Goal: Ask a question: Seek information or help from site administrators or community

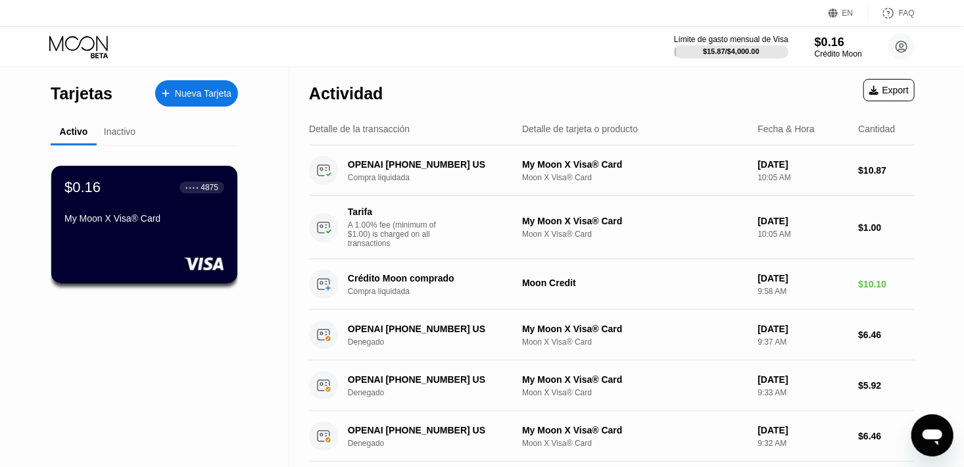
click at [124, 129] on div "Inactivo" at bounding box center [120, 131] width 32 height 11
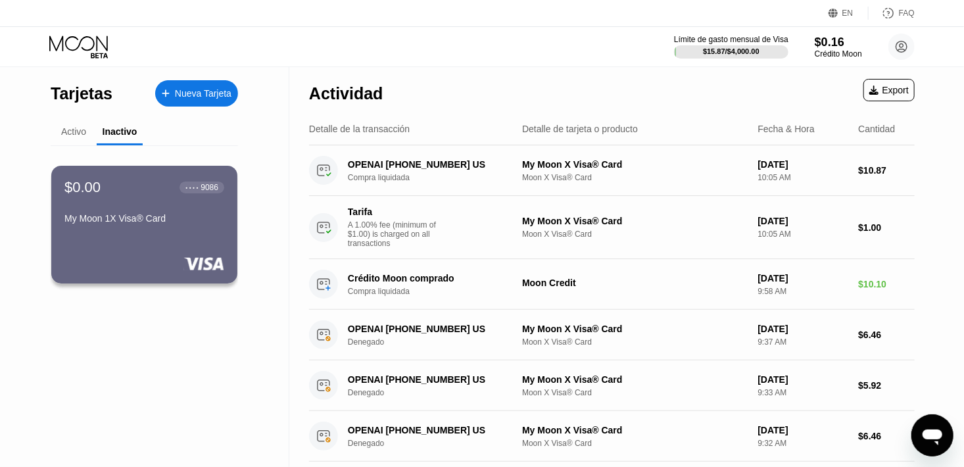
click at [77, 135] on div "Activo" at bounding box center [73, 131] width 25 height 11
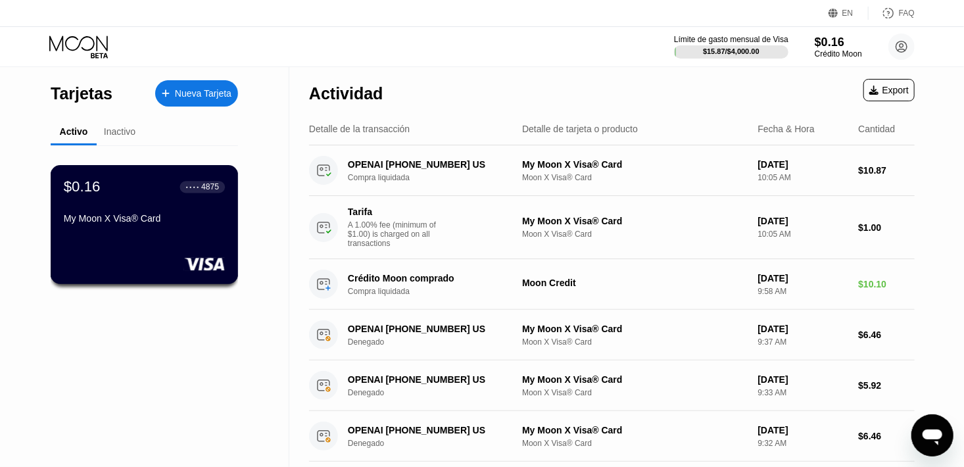
click at [127, 210] on div "$0.16 ● ● ● ● 4875 My Moon X Visa® Card" at bounding box center [144, 203] width 161 height 51
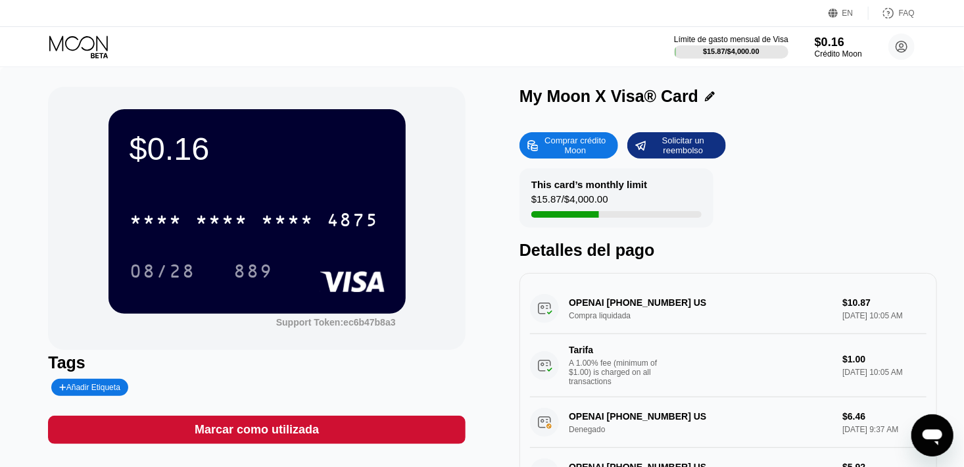
click at [539, 183] on div "This card’s monthly limit" at bounding box center [589, 184] width 116 height 11
click at [563, 224] on div "This card’s monthly limit $15.87 / $4,000.00" at bounding box center [616, 197] width 194 height 59
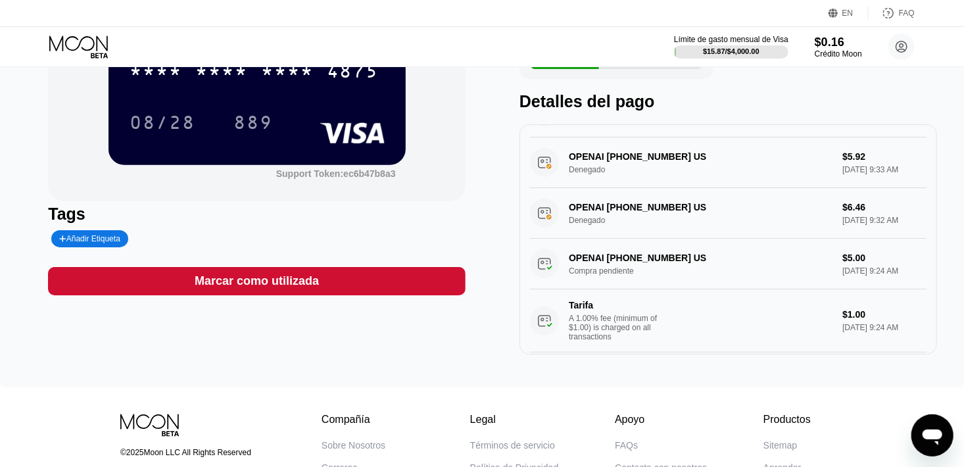
scroll to position [189, 0]
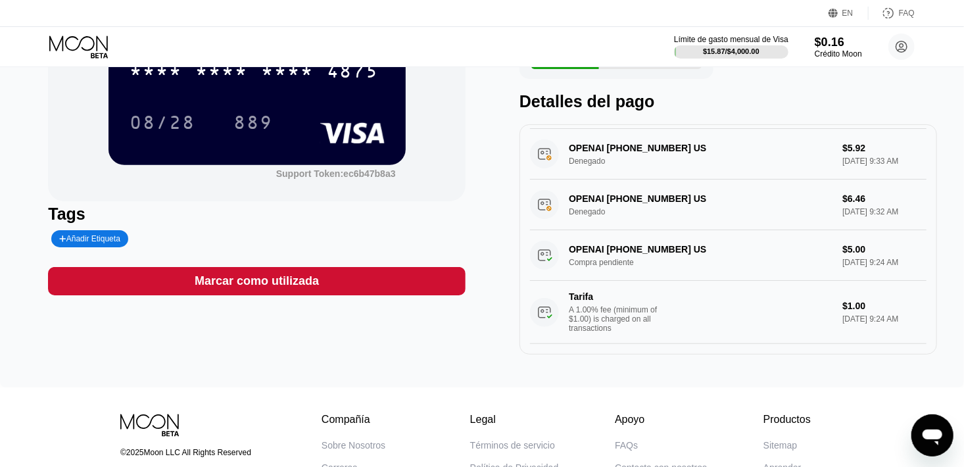
click at [927, 433] on icon "Abrir ventana de mensajería" at bounding box center [932, 437] width 20 height 16
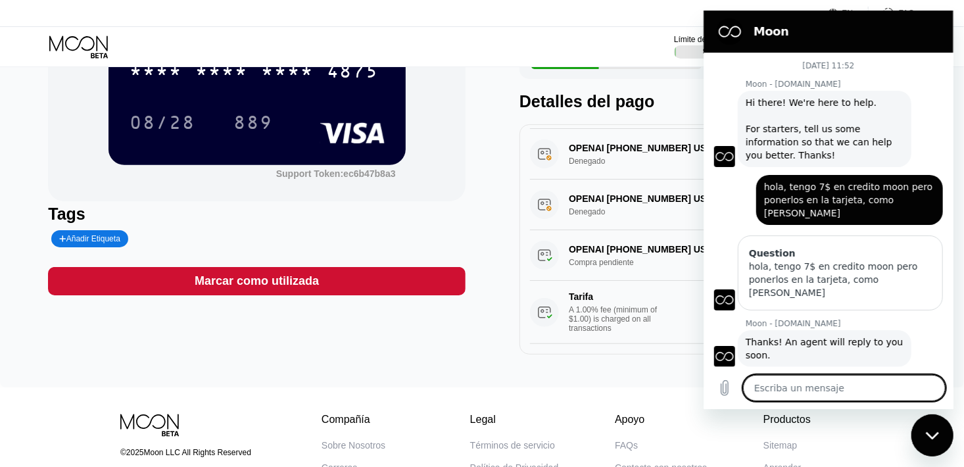
scroll to position [1288, 0]
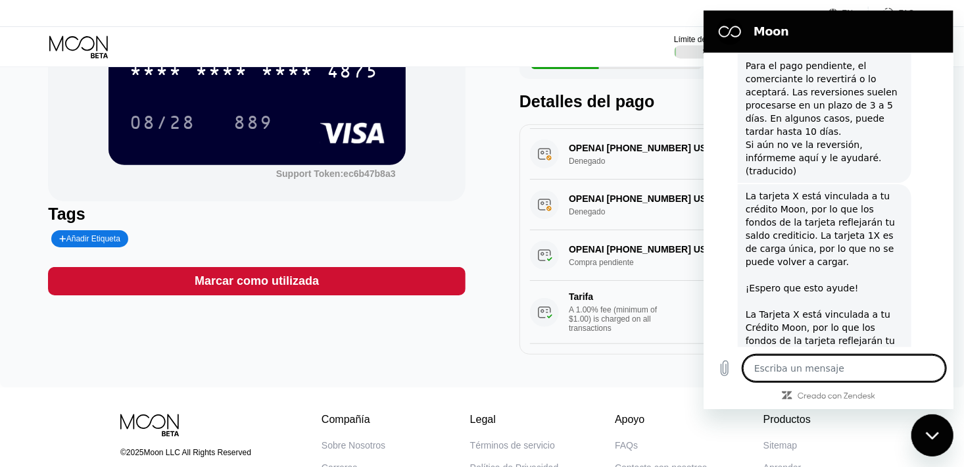
type textarea "h"
type textarea "x"
type textarea "ho"
type textarea "x"
type textarea "hol"
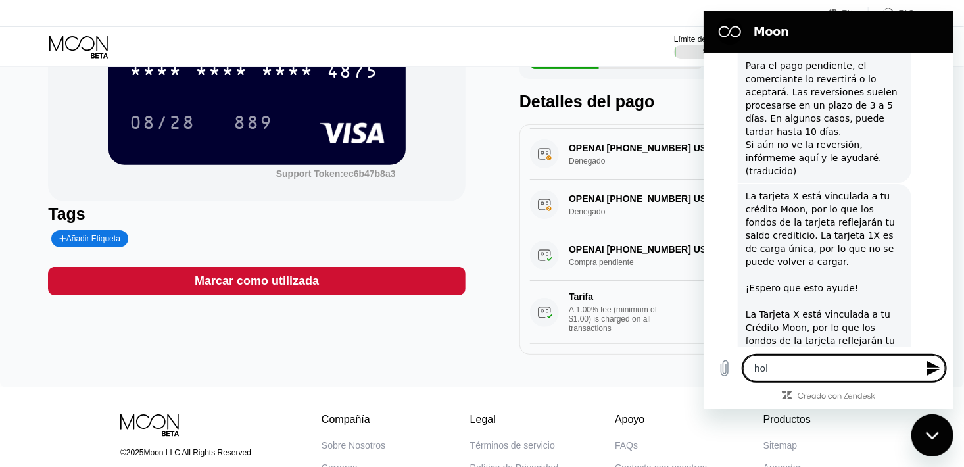
type textarea "x"
type textarea "hols"
type textarea "x"
type textarea "hols"
type textarea "x"
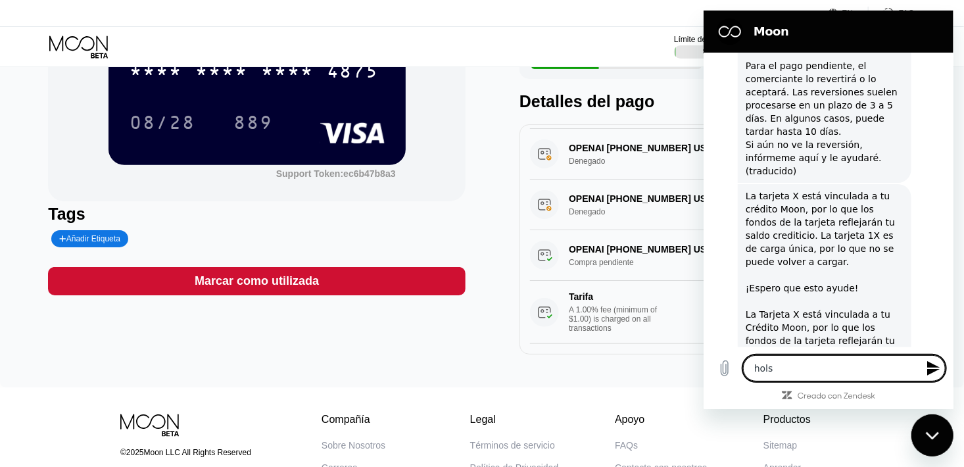
type textarea "hols"
type textarea "x"
type textarea "hol"
type textarea "x"
type textarea "hola"
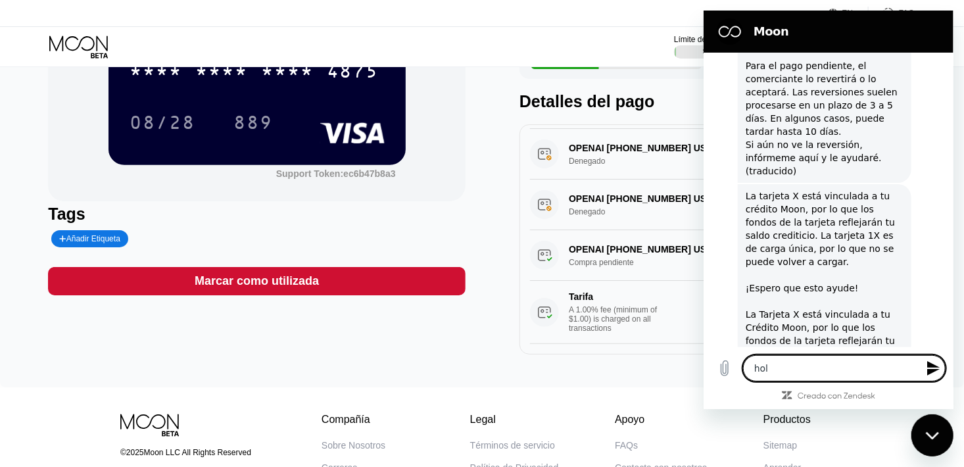
type textarea "x"
type textarea "hola"
type textarea "x"
type textarea "hola a"
type textarea "x"
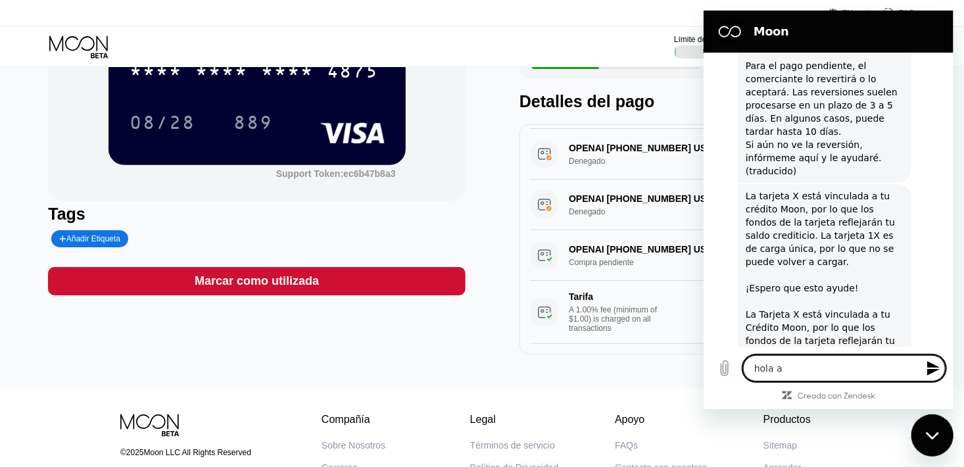
type textarea "hola an"
type textarea "x"
type textarea "hola a"
type textarea "x"
type textarea "hola"
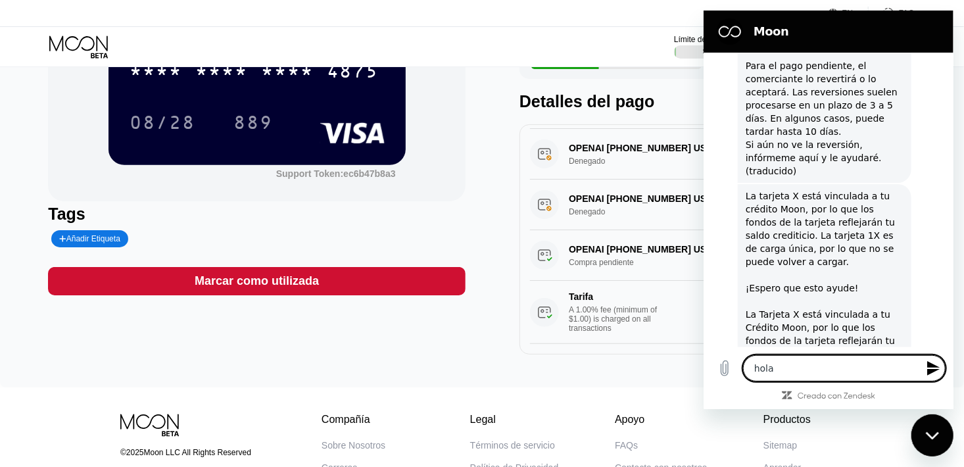
type textarea "x"
type textarea "hola h"
type textarea "x"
type textarea "hola ha"
type textarea "x"
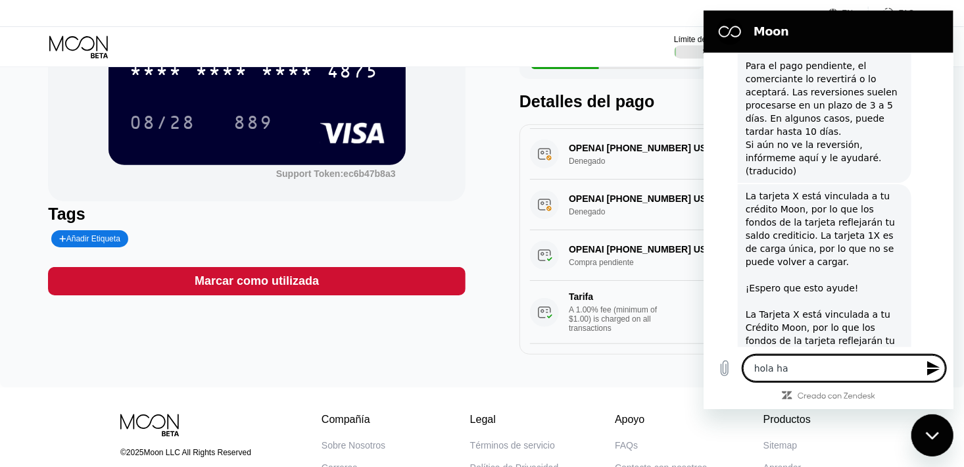
type textarea "hola han"
type textarea "x"
type textarea "hola han"
type textarea "x"
type textarea "hola han a"
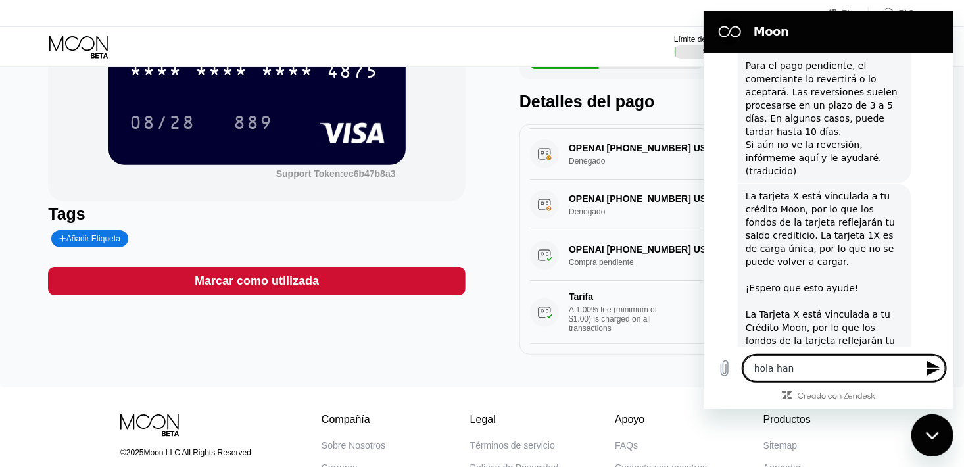
type textarea "x"
type textarea "hola han"
type textarea "x"
type textarea "hola han p"
type textarea "x"
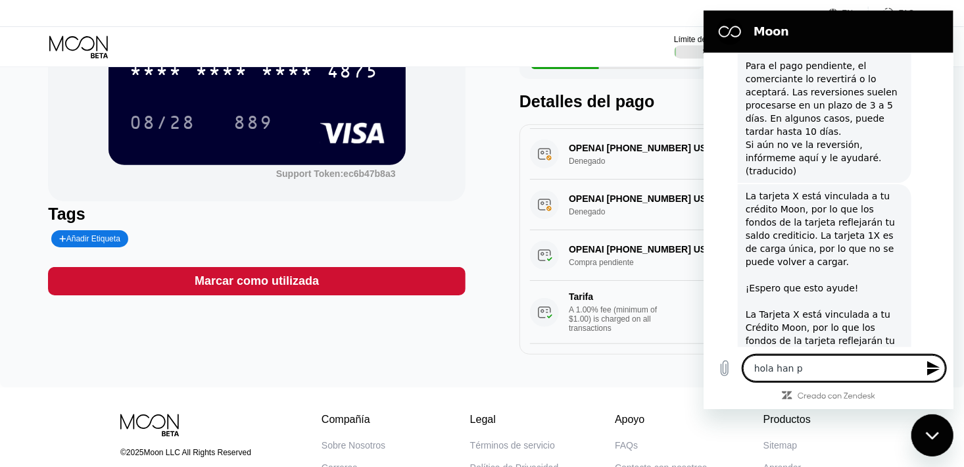
type textarea "hola han pa"
type textarea "x"
type textarea "hola han pas"
type textarea "x"
type textarea "hola han pasa"
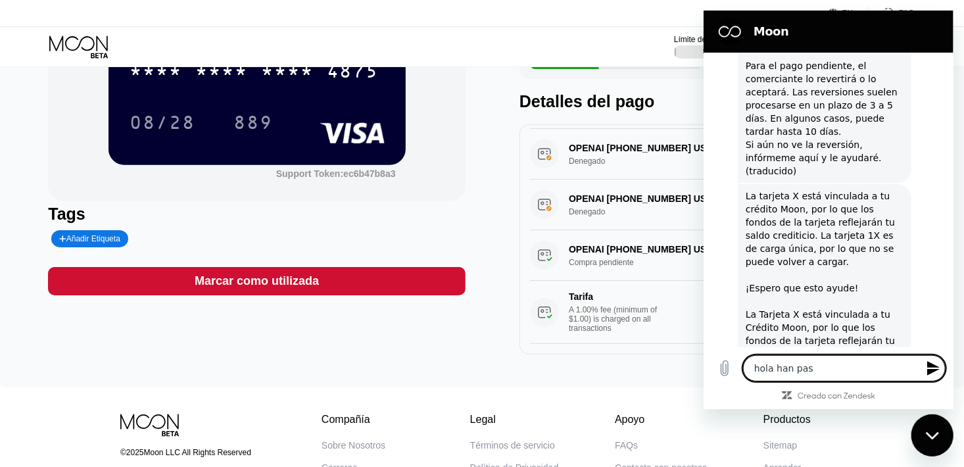
type textarea "x"
type textarea "hola han pasad"
type textarea "x"
type textarea "hola han pasado"
type textarea "x"
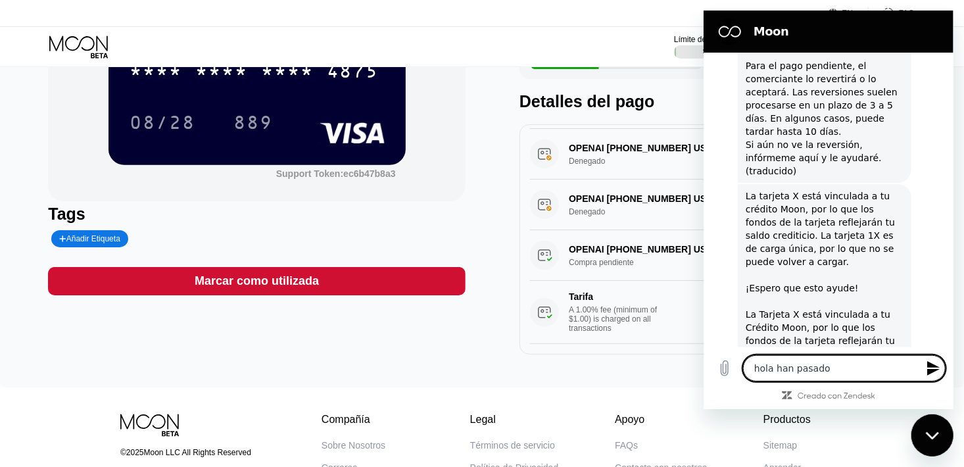
type textarea "hola han pasado"
type textarea "x"
type textarea "hola han pasado v"
type textarea "x"
type textarea "hola han pasado va"
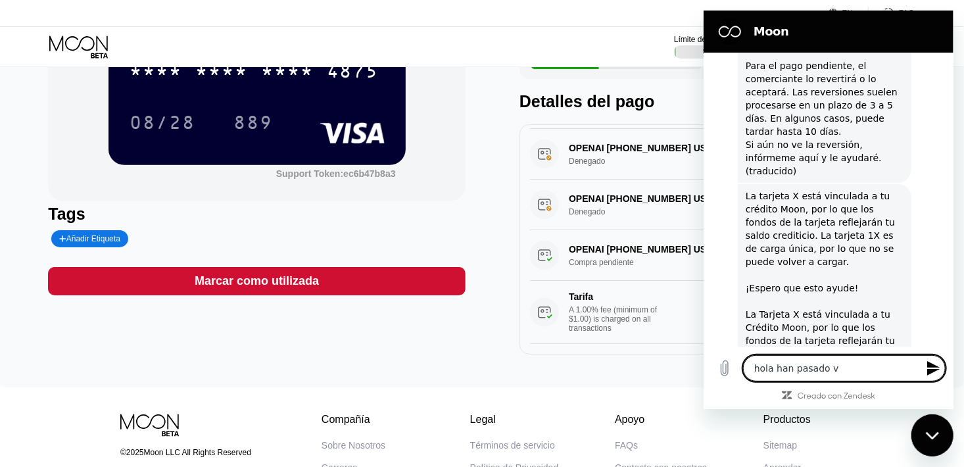
type textarea "x"
type textarea "hola han pasado var"
type textarea "x"
type textarea "hola han pasado vari"
type textarea "x"
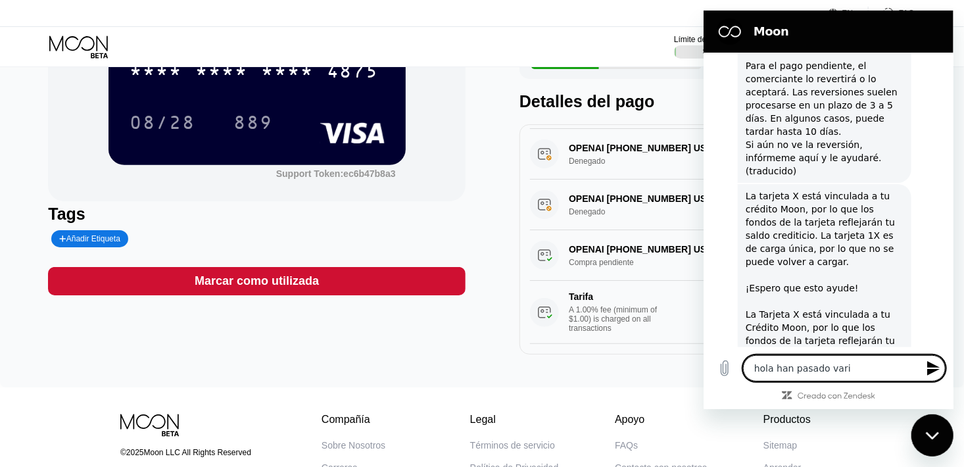
type textarea "hola han pasado vario"
type textarea "x"
type textarea "hola han pasado varios"
type textarea "x"
type textarea "hola han pasado varios"
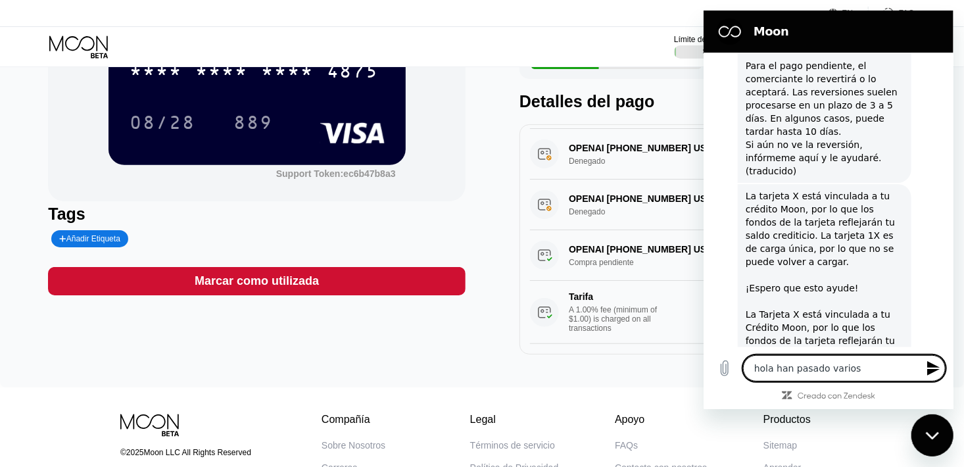
type textarea "x"
type textarea "hola han pasado varios d"
type textarea "x"
type textarea "hola han pasado varios di"
type textarea "x"
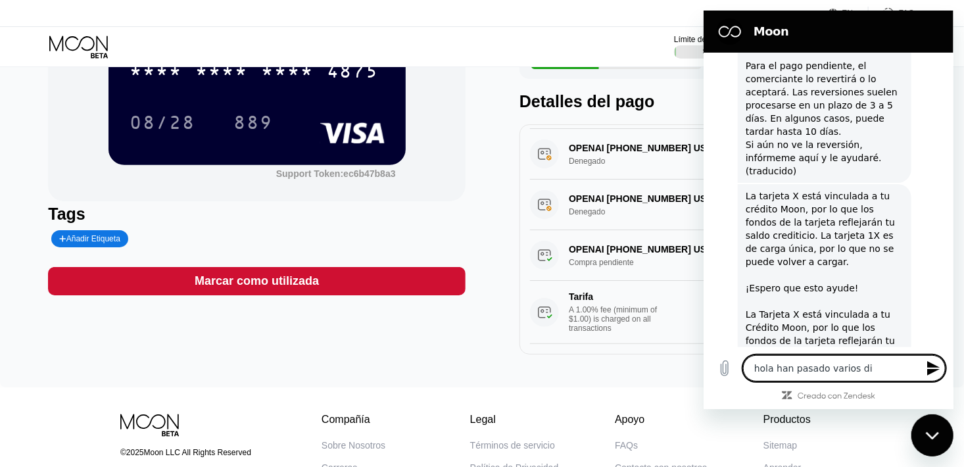
type textarea "hola han pasado varios dia"
type textarea "x"
type textarea "hola han pasado varios dias"
type textarea "x"
type textarea "hola han pasado varios dias"
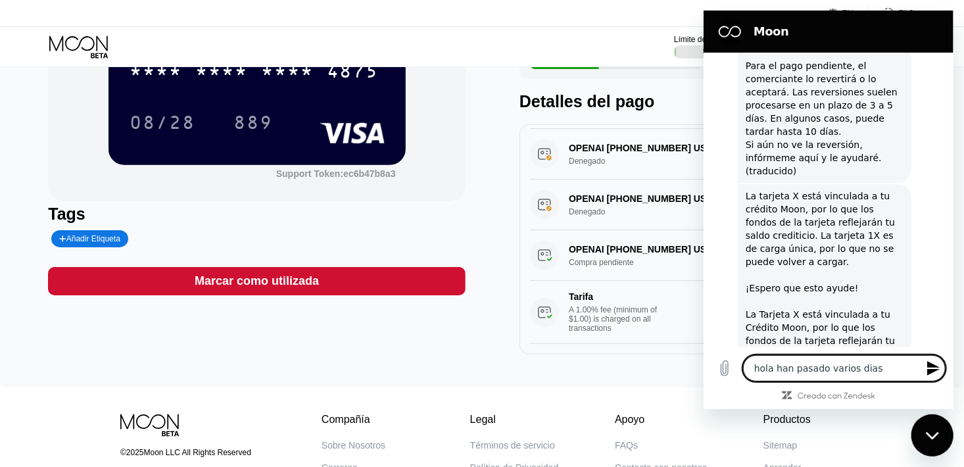
type textarea "x"
type textarea "hola han pasado varios dias y"
type textarea "x"
type textarea "hola han pasado varios dias y"
type textarea "x"
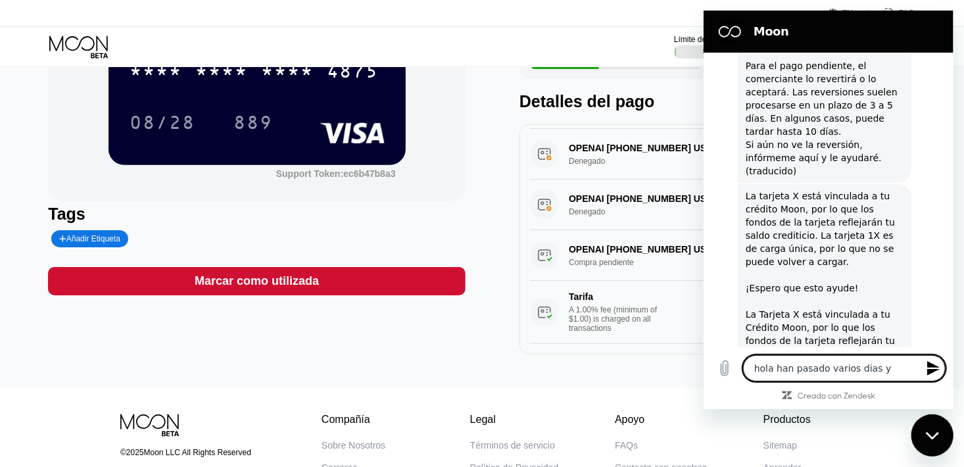
type textarea "hola han pasado varios dias y e"
type textarea "x"
type textarea "hola han pasado varios dias y el"
type textarea "x"
type textarea "hola han pasado varios dias y el"
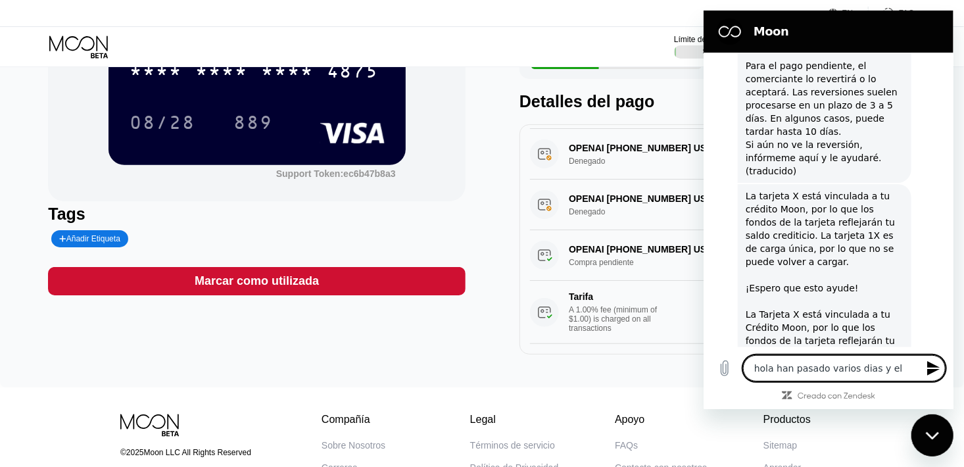
type textarea "x"
type textarea "hola han pasado varios dias y el p"
type textarea "x"
type textarea "hola han pasado varios dias y el pa"
type textarea "x"
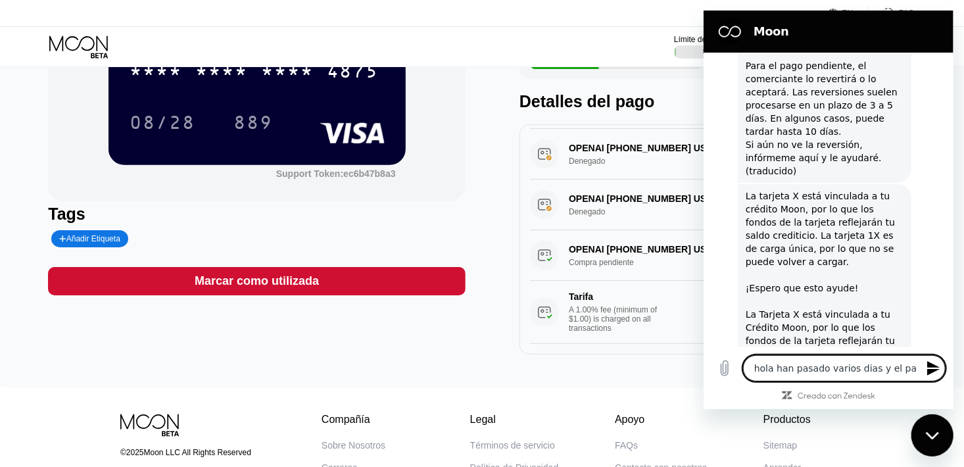
type textarea "hola han pasado varios dias y el pag"
type textarea "x"
type textarea "hola han pasado varios dias y el pago"
type textarea "x"
type textarea "hola han pasado varios dias y el pago"
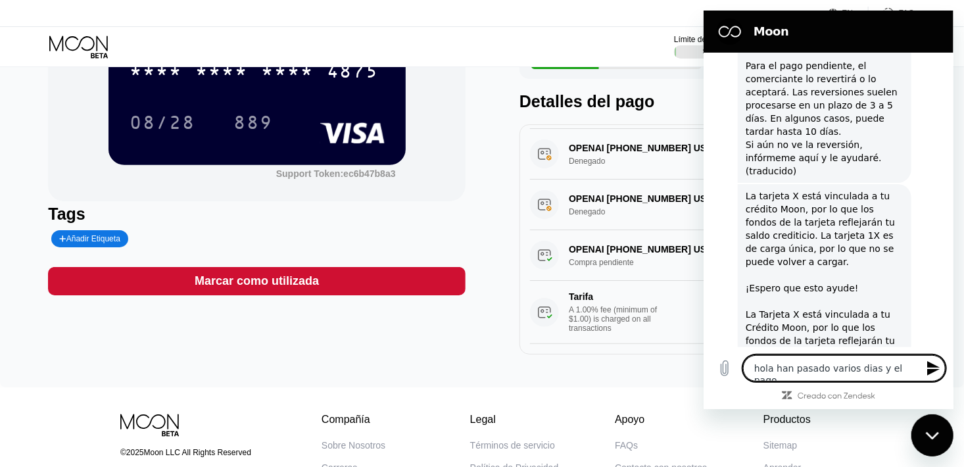
type textarea "x"
type textarea "hola han pasado varios dias y el pago q"
type textarea "x"
type textarea "hola han pasado varios dias y el pago qe"
type textarea "x"
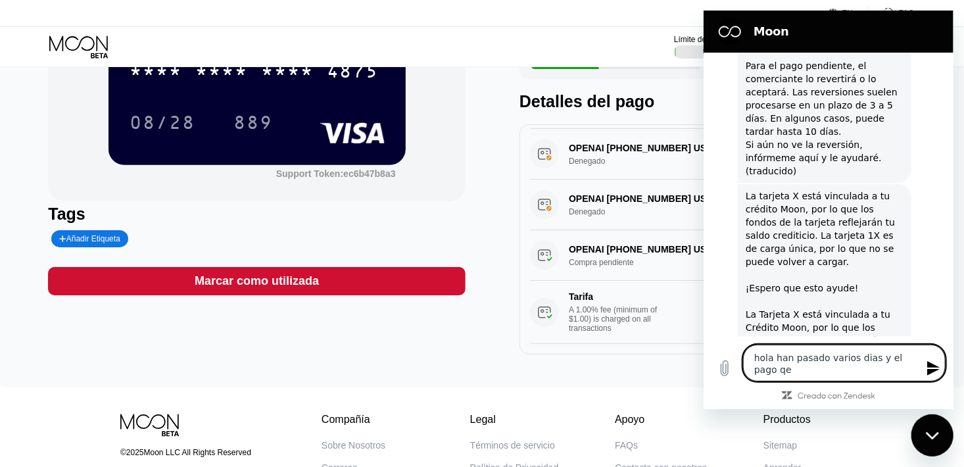
type textarea "hola han pasado varios dias y el pago q"
type textarea "x"
type textarea "hola han pasado varios dias y el pago qu"
type textarea "x"
type textarea "hola han pasado varios dias y el pago que"
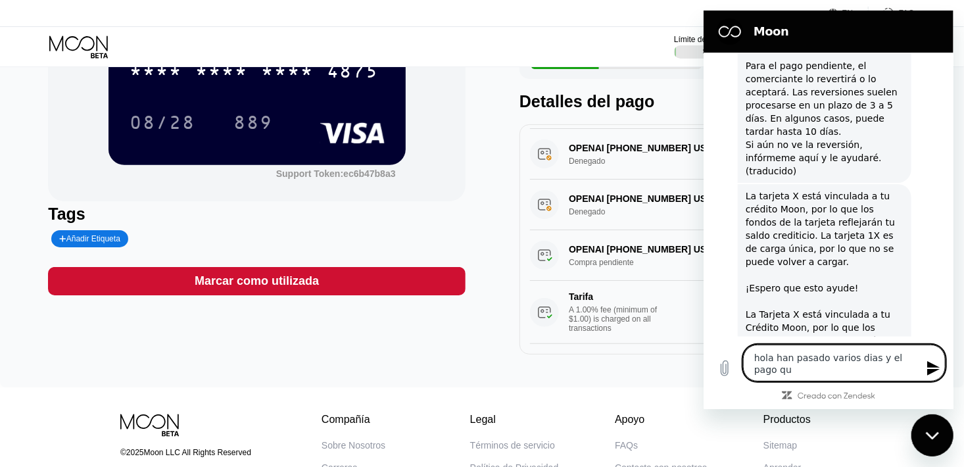
type textarea "x"
type textarea "hola han pasado varios dias y el pago qued"
type textarea "x"
type textarea "hola han pasado varios dias y el pago quedo"
type textarea "x"
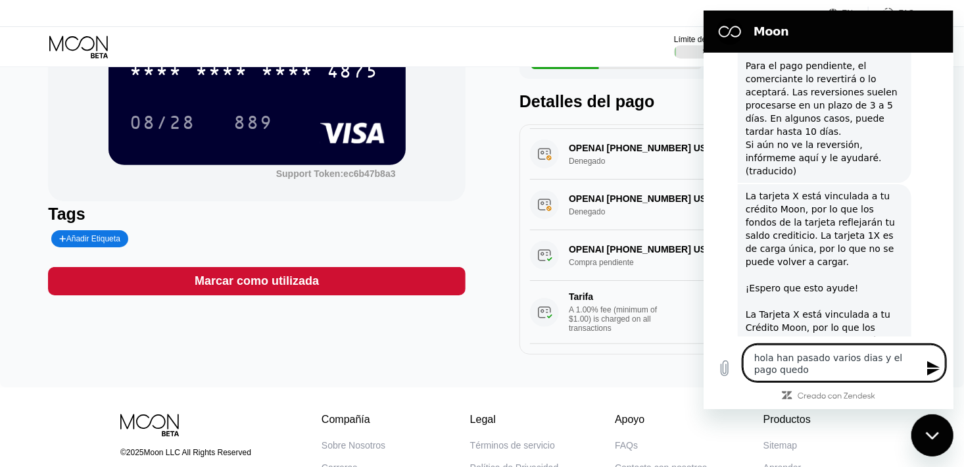
type textarea "hola han pasado varios dias y el pago quedo"
type textarea "x"
type textarea "hola han pasado varios dias y el pago quedo e"
type textarea "x"
type textarea "hola han pasado varios dias y el pago quedo en"
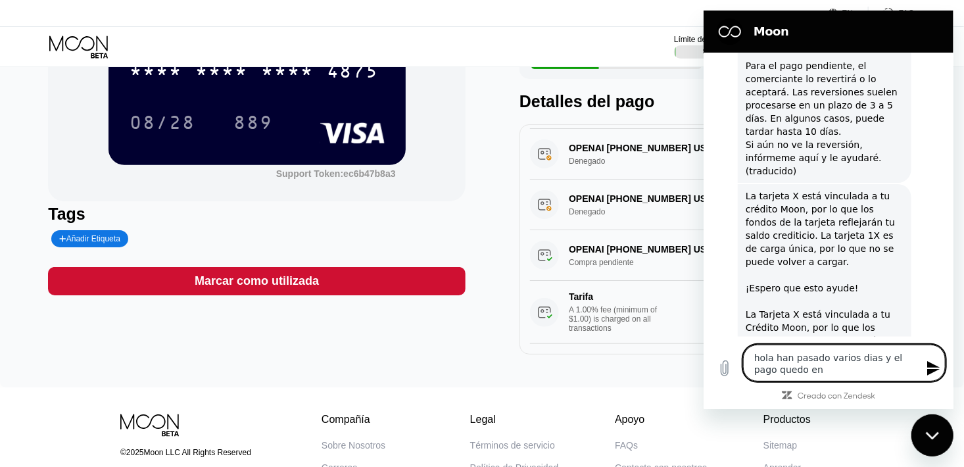
type textarea "x"
type textarea "hola han pasado varios dias y el pago quedo en"
type textarea "x"
type textarea "hola han pasado varios dias y el pago quedo en c"
type textarea "x"
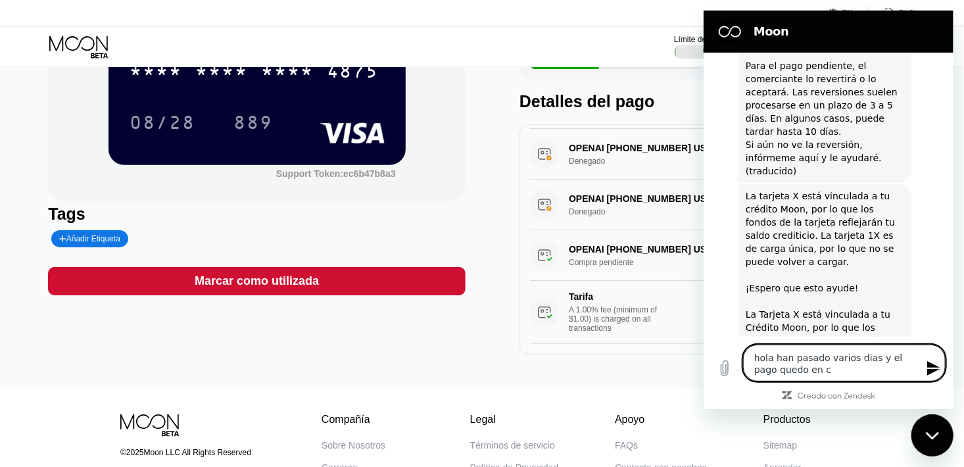
type textarea "hola han pasado varios dias y el pago quedo en co"
type textarea "x"
type textarea "hola han pasado varios dias y el pago quedo en com"
type textarea "x"
type textarea "hola han pasado varios dias y el pago quedo en comp"
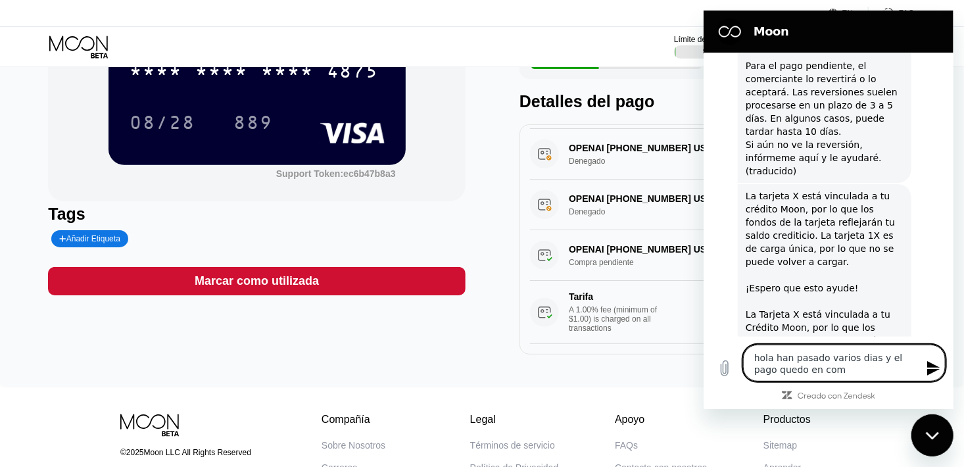
type textarea "x"
type textarea "hola han pasado varios dias y el pago quedo en compr"
type textarea "x"
type textarea "hola han pasado varios dias y el pago quedo en compra"
type textarea "x"
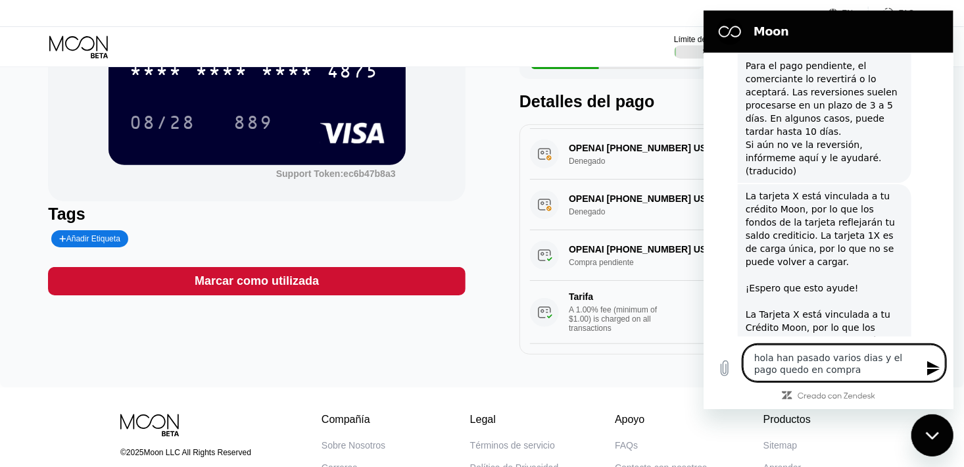
type textarea "hola han pasado varios dias y el pago quedo en compra"
type textarea "x"
type textarea "hola han pasado varios dias y el pago quedo en compra p"
type textarea "x"
type textarea "hola han pasado varios dias y el pago quedo en compra pe"
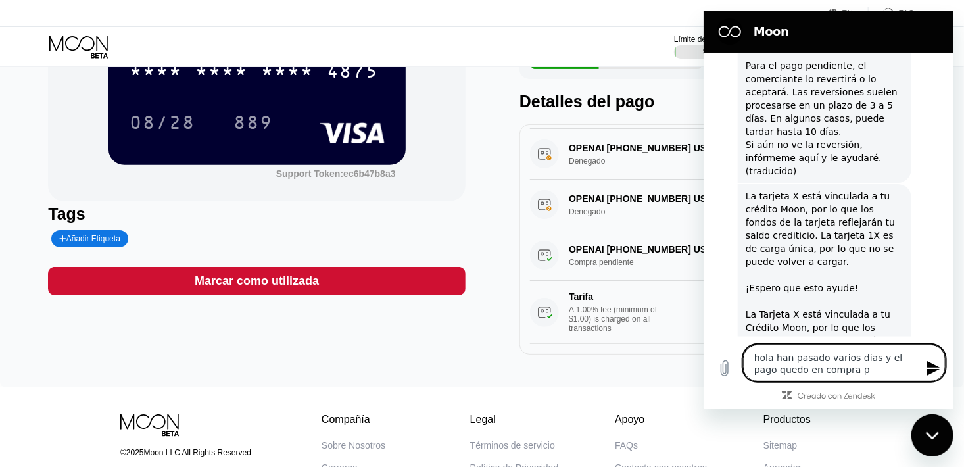
type textarea "x"
type textarea "hola han pasado varios dias y el pago quedo en compra pen"
type textarea "x"
type textarea "hola han pasado varios dias y el pago quedo en compra pend"
type textarea "x"
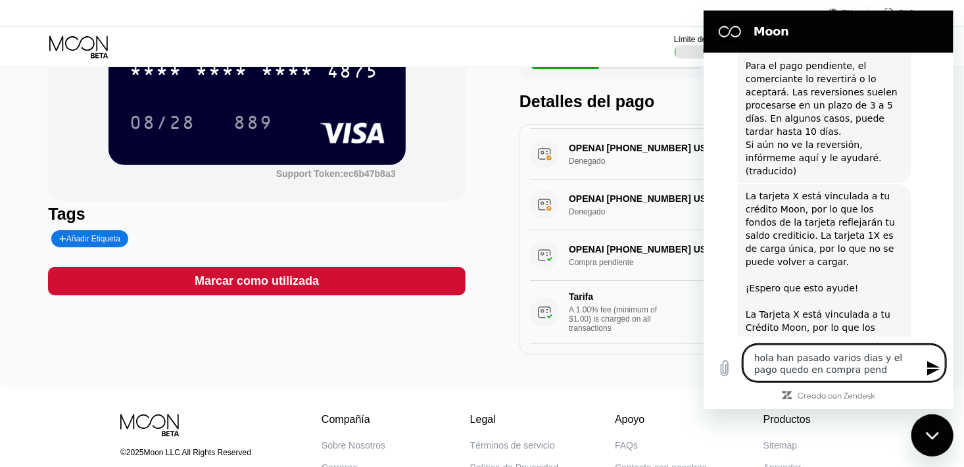
type textarea "hola han pasado varios dias y el pago quedo en compra pendi"
type textarea "x"
type textarea "hola han pasado varios dias y el pago quedo en compra pendii"
type textarea "x"
type textarea "hola han pasado varios dias y el pago quedo en compra pendiie"
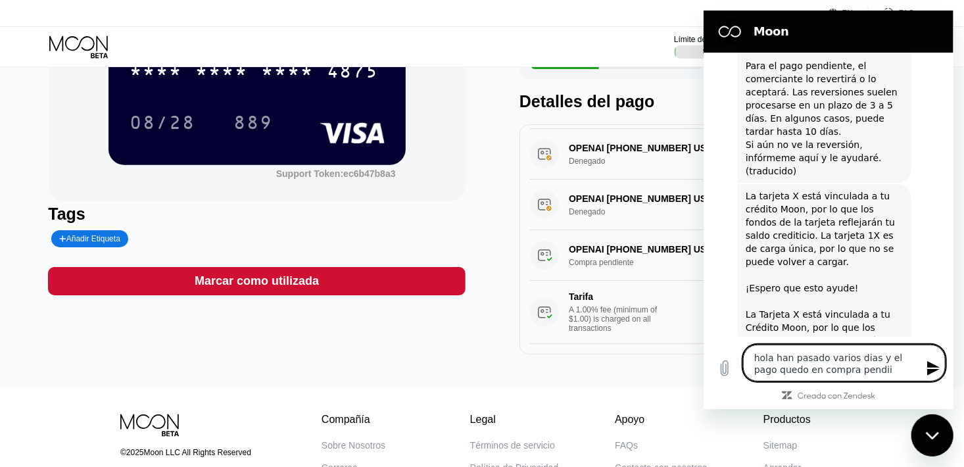
type textarea "x"
type textarea "hola han pasado varios dias y el pago quedo en compra pendiien"
type textarea "x"
type textarea "hola han pasado varios dias y el pago quedo en compra pendiient"
type textarea "x"
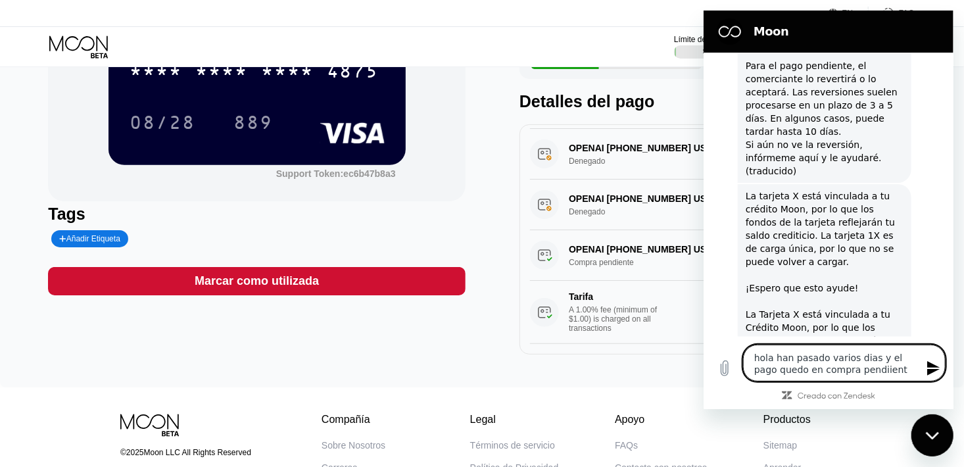
type textarea "hola han pasado varios dias y el pago quedo en compra pendiiente"
type textarea "x"
type textarea "hola han pasado varios dias y el pago quedo en compra pendiiente"
type textarea "x"
type textarea "hola han pasado varios dias y el pago quedo en compra pendiiente y"
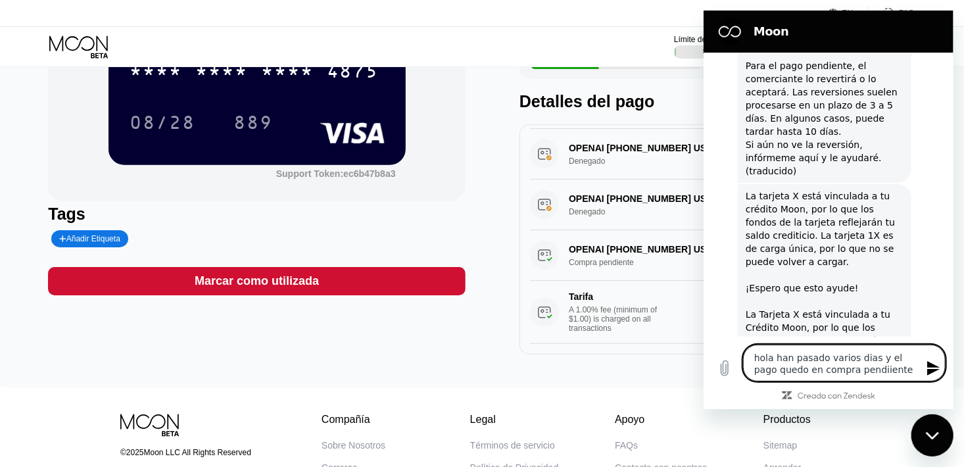
type textarea "x"
type textarea "hola han pasado varios dias y el pago quedo en compra pendiiente y"
type textarea "x"
type textarea "hola han pasado varios dias y el pago quedo en compra pendiiente y n"
type textarea "x"
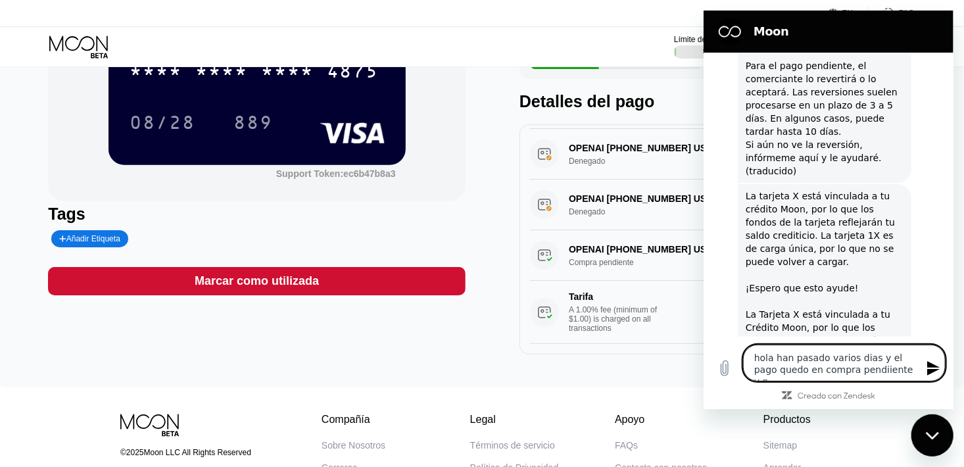
type textarea "hola han pasado varios dias y el pago quedo en compra pendiiente y nu"
type textarea "x"
type textarea "hola han pasado varios dias y el pago quedo en compra pendiiente y nun"
type textarea "x"
type textarea "hola han pasado varios dias y el pago quedo en compra pendiiente y nunc"
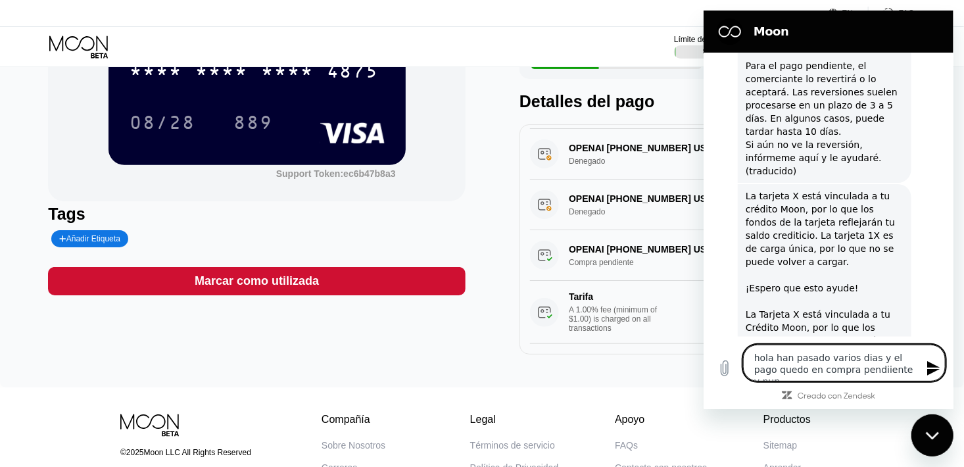
type textarea "x"
type textarea "hola han pasado varios dias y el pago quedo en compra pendiiente y nunca"
type textarea "x"
type textarea "hola han pasado varios dias y el pago quedo en compra pendiiente y nunca"
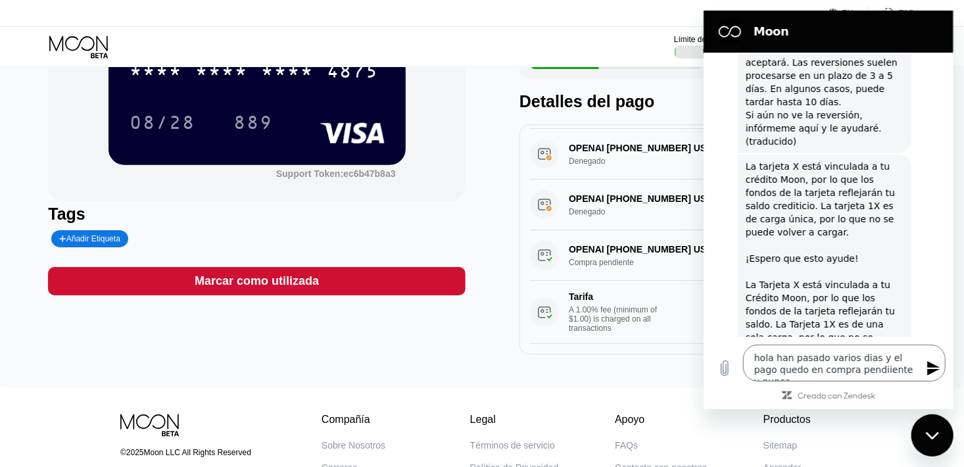
click at [570, 340] on div "OPENAI [PHONE_NUMBER] US Compra liquidada $10.87 [DATE] 10:05 AM Tarifa A 1.00%…" at bounding box center [727, 239] width 417 height 230
click at [936, 442] on div "Cerrar ventana de mensajería" at bounding box center [931, 434] width 39 height 39
type textarea "x"
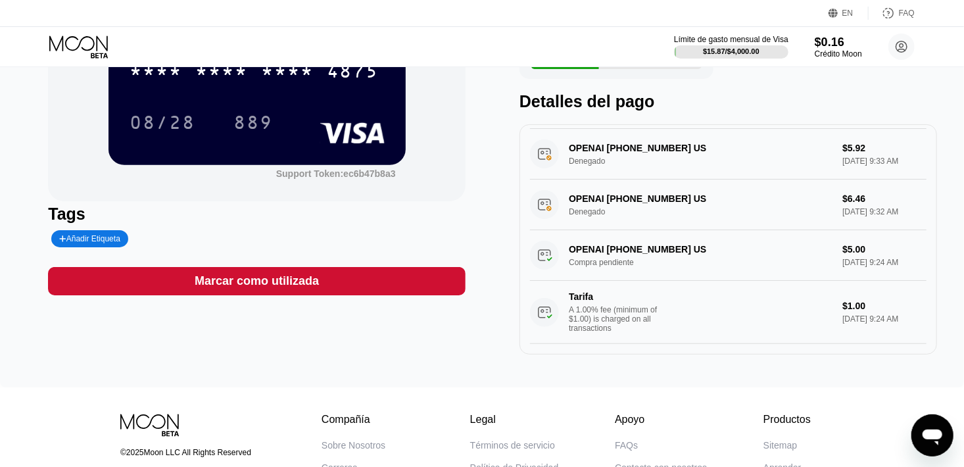
click at [614, 369] on div "$0.16 * * * * * * * * * * * * 4875 08/28 889 Support Token: ec6b47b8a3 Tags Aña…" at bounding box center [482, 152] width 964 height 469
click at [939, 448] on div "Abrir ventana de mensajería" at bounding box center [931, 434] width 39 height 39
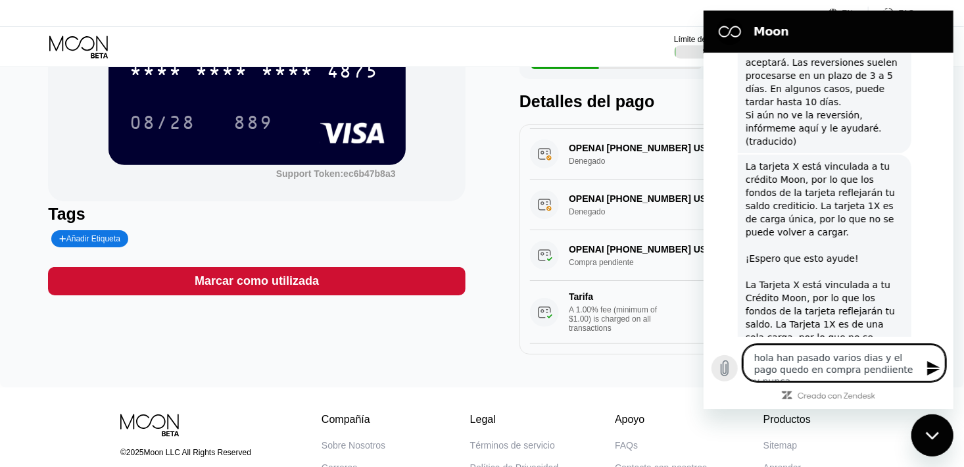
click at [730, 367] on icon "Cargar archivo" at bounding box center [724, 368] width 16 height 16
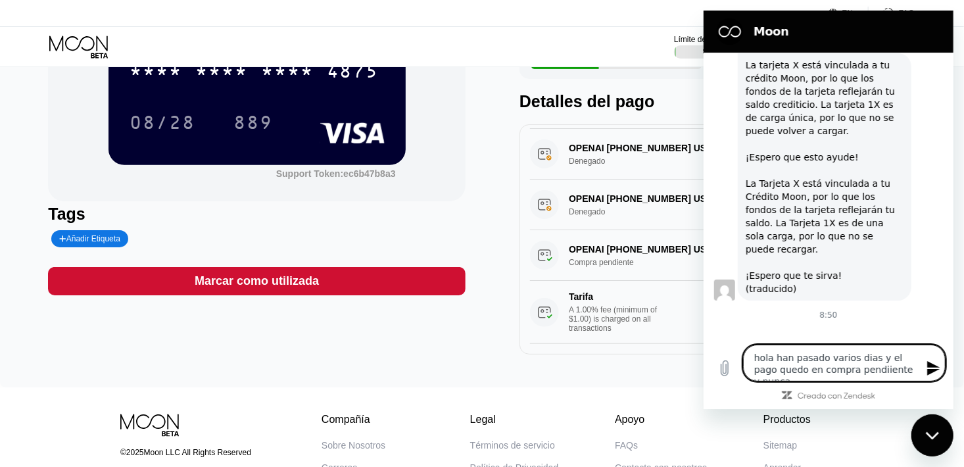
scroll to position [1418, 0]
type textarea "x"
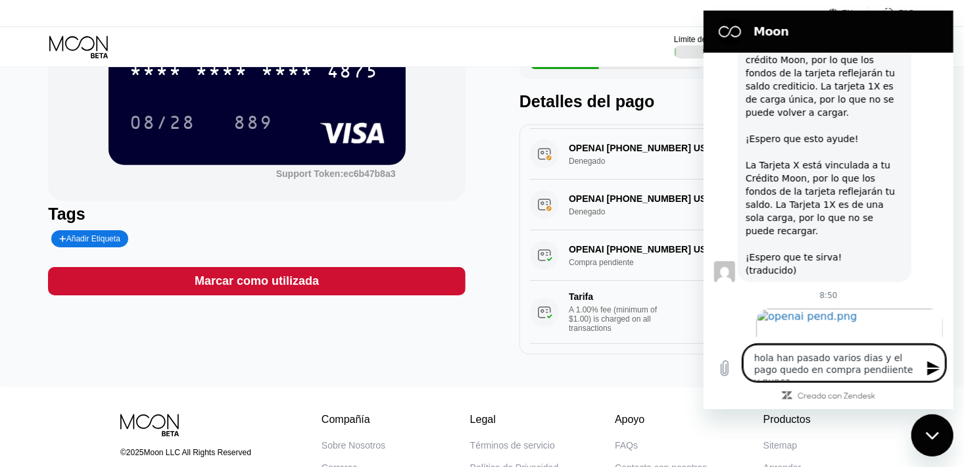
scroll to position [1440, 0]
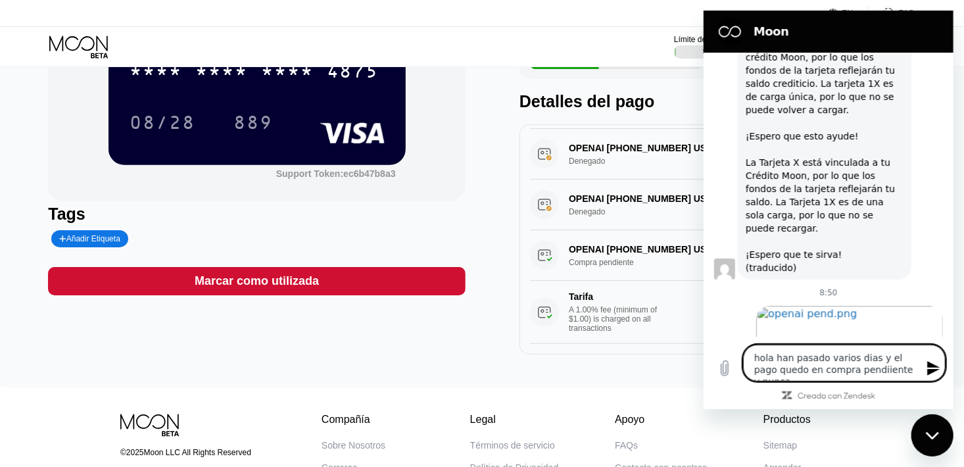
type textarea "hola han pasado varios dias y el pago quedo en compra pendiiente y nunca"
type textarea "x"
type textarea "hola han pasado varios dias y el pago quedo en compra pendiiente y nunca s"
type textarea "x"
type textarea "hola han pasado varios dias y el pago quedo en compra pendiiente y nunca se"
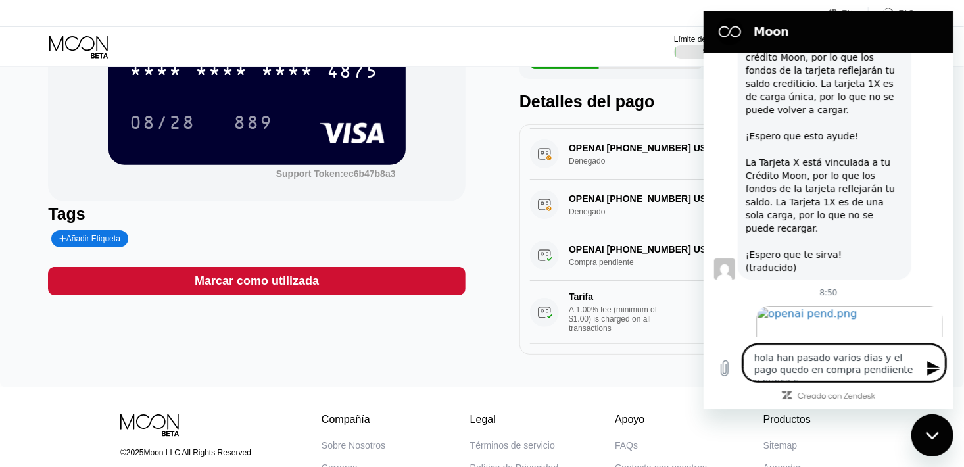
type textarea "x"
type textarea "hola han pasado varios dias y el pago quedo en compra pendiiente y nunca se"
type textarea "x"
type textarea "hola han pasado varios dias y el pago quedo en compra pendiiente y nunca se a"
type textarea "x"
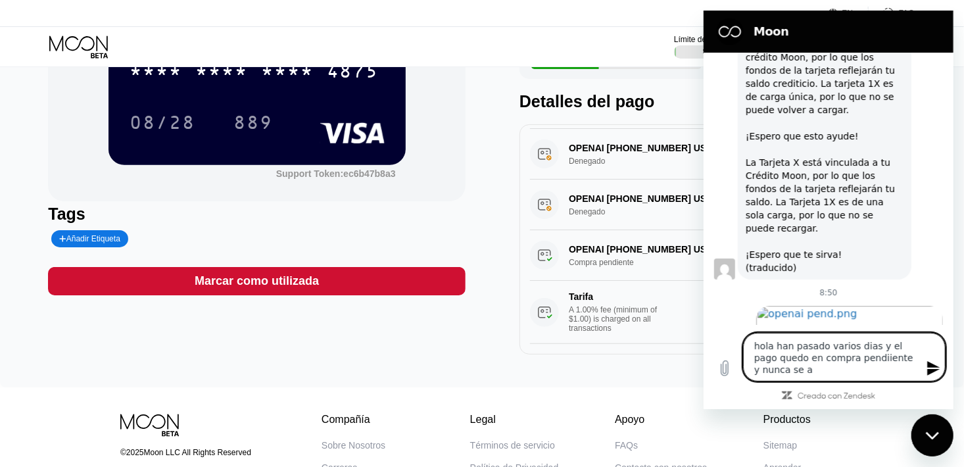
type textarea "hola han pasado varios dias y el pago quedo en compra pendiiente y nunca se ac"
type textarea "x"
type textarea "hola han pasado varios dias y el pago quedo en compra pendiiente y nunca se acr"
type textarea "x"
type textarea "hola han pasado varios dias y el pago quedo en compra pendiiente y nunca se acre"
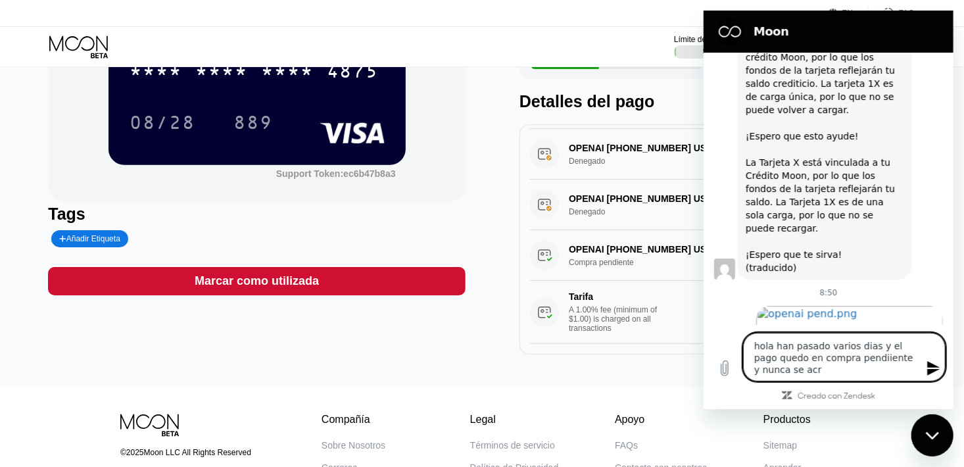
type textarea "x"
type textarea "hola han pasado varios dias y el pago quedo en compra pendiiente y nunca se acr…"
type textarea "x"
type textarea "hola han pasado varios dias y el pago quedo en compra pendiiente y nunca se acr…"
type textarea "x"
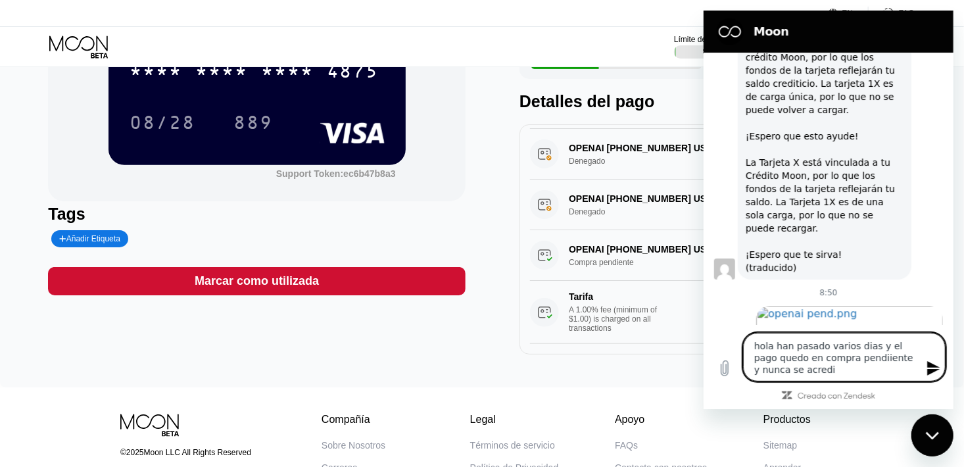
type textarea "hola han pasado varios dias y el pago quedo en compra pendiiente y nunca se acr…"
type textarea "x"
type textarea "hola han pasado varios dias y el pago quedo en compra pendiiente y nunca se acr…"
type textarea "x"
type textarea "hola han pasado varios dias y el pago quedo en compra pendiiente y nunca se acr…"
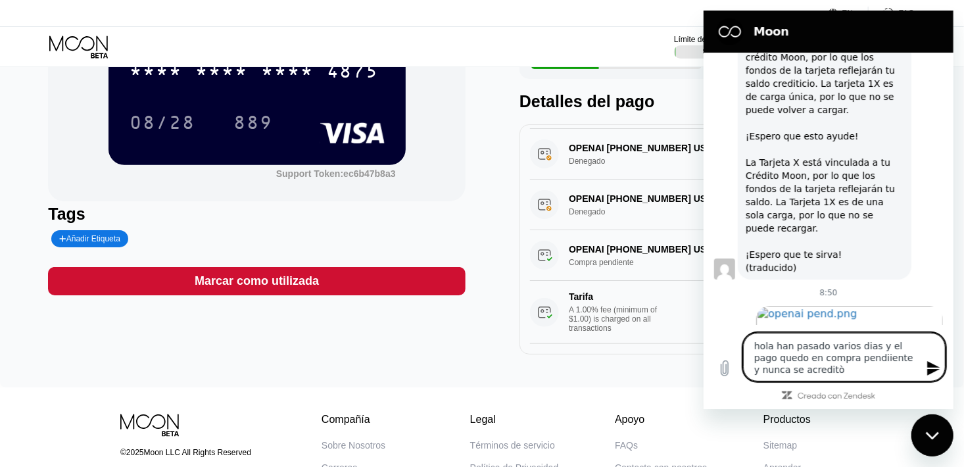
type textarea "x"
type textarea "hola han pasado varios dias y el pago quedo en compra pendiiente y nunca se acr…"
type textarea "x"
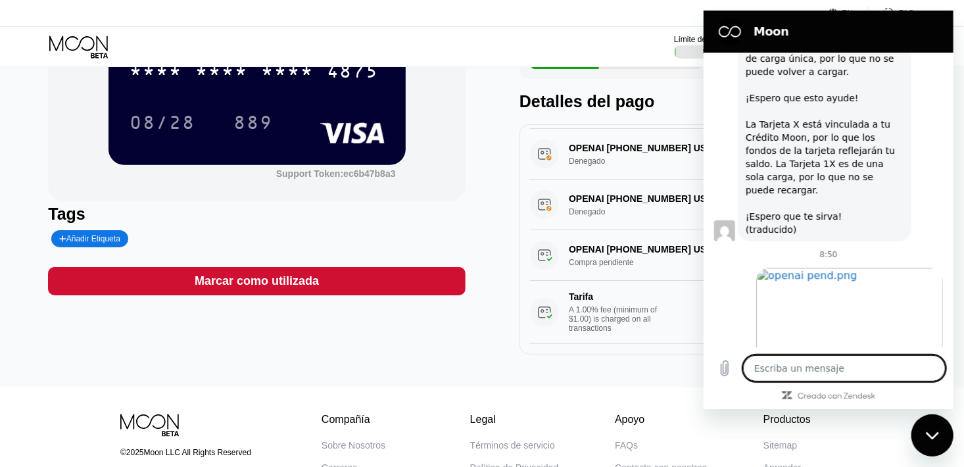
scroll to position [1481, 0]
click at [925, 413] on div "Enviado · 8:50" at bounding box center [822, 418] width 239 height 11
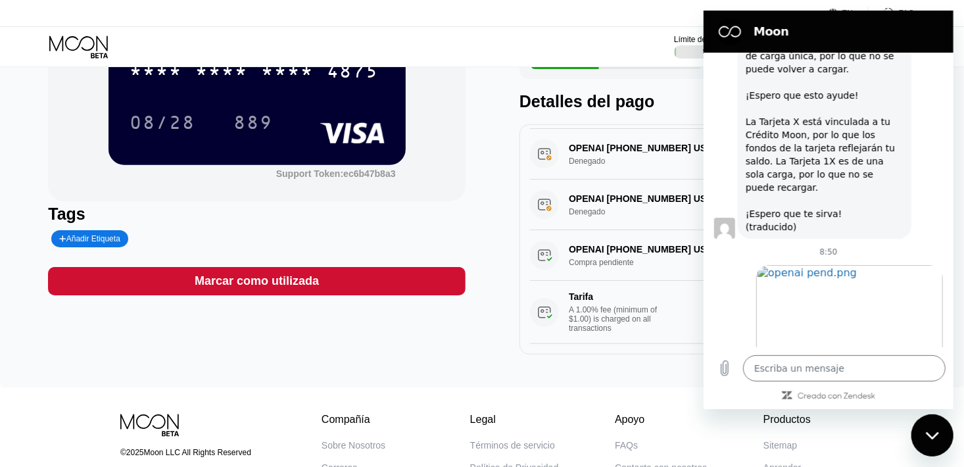
click at [925, 413] on div "Enviado · 8:50" at bounding box center [822, 418] width 239 height 11
click at [933, 442] on div "Cerrar ventana de mensajería" at bounding box center [931, 434] width 39 height 39
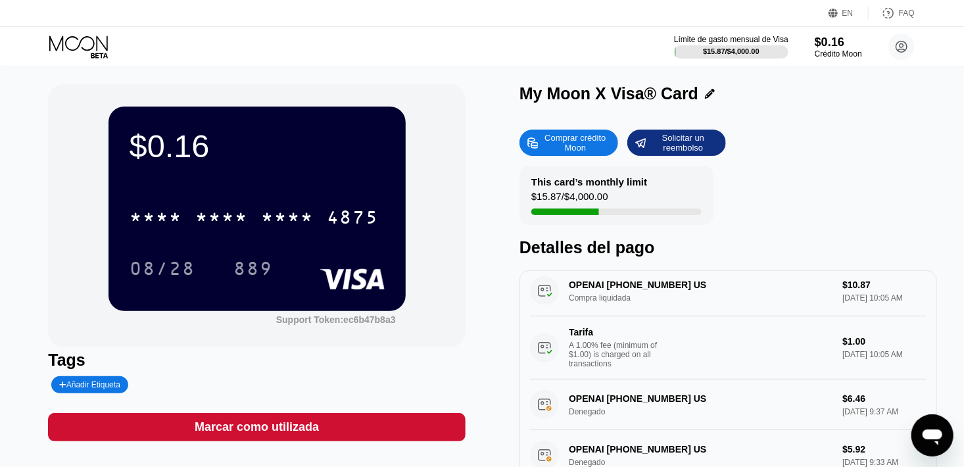
scroll to position [0, 0]
